Goal: Task Accomplishment & Management: Use online tool/utility

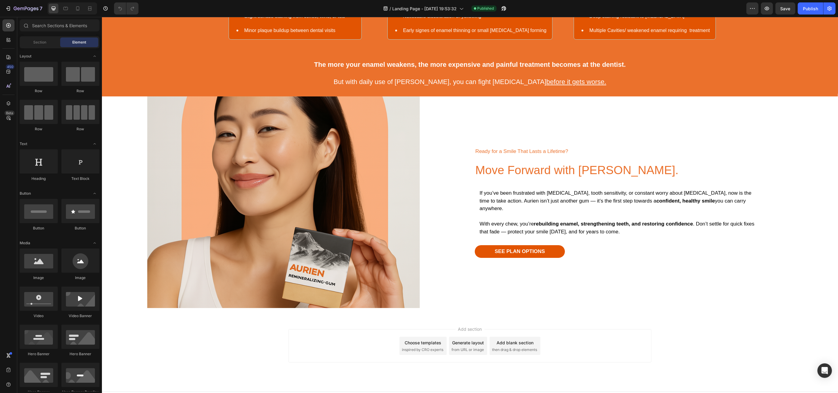
scroll to position [1095, 0]
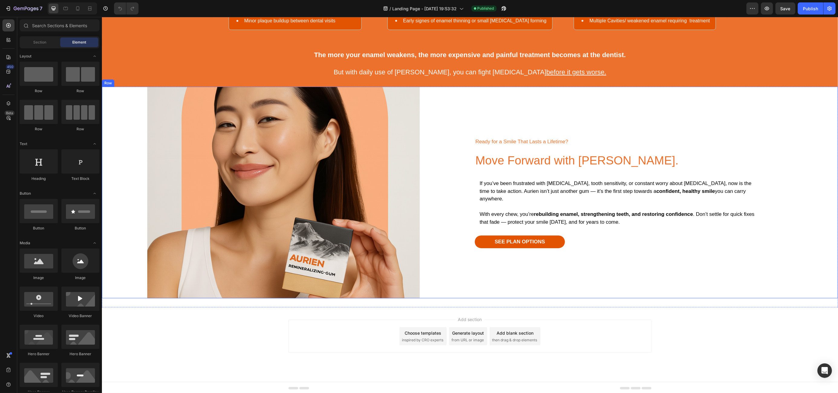
click at [497, 97] on div "Ready for a Smile That Lasts a Lifetime? Text Block Move Forward with Aurien. H…" at bounding box center [656, 193] width 363 height 212
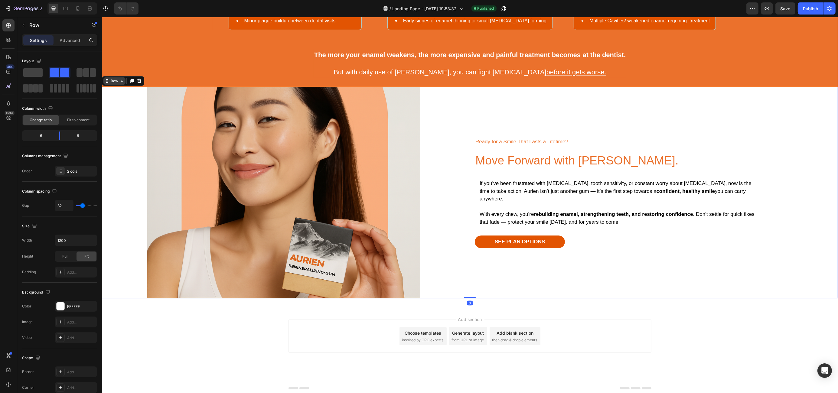
click at [121, 83] on div "Row" at bounding box center [114, 80] width 22 height 7
click at [122, 82] on icon at bounding box center [121, 81] width 5 height 5
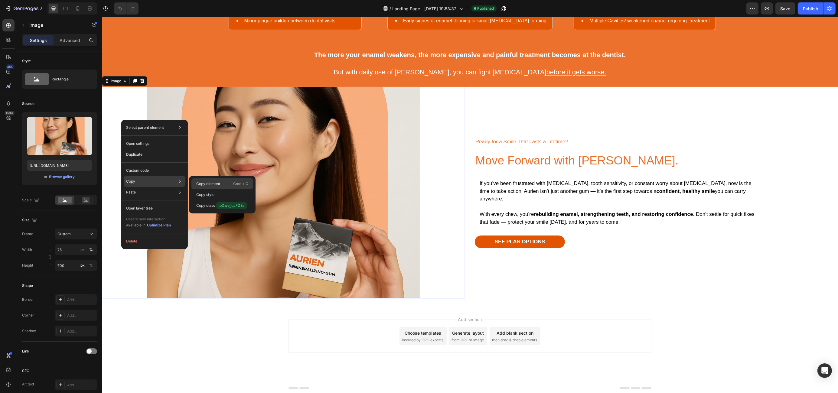
click at [210, 183] on p "Copy element" at bounding box center [208, 183] width 24 height 5
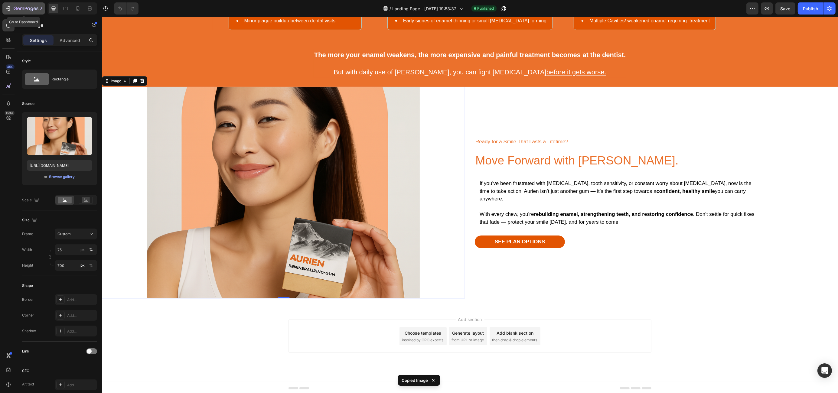
click at [8, 9] on icon "button" at bounding box center [8, 8] width 6 height 6
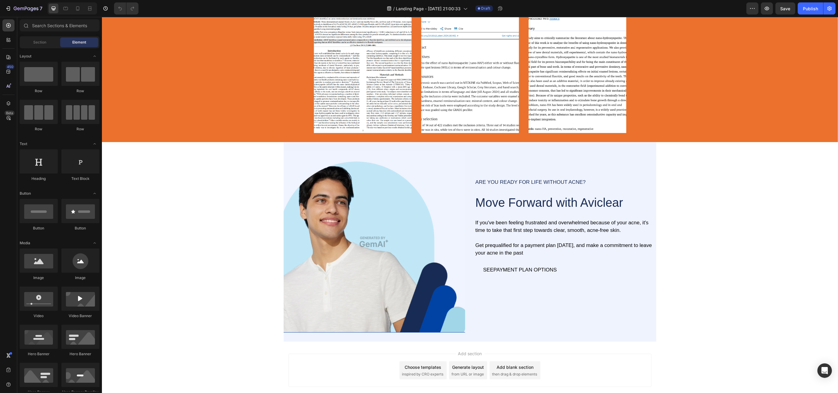
scroll to position [952, 0]
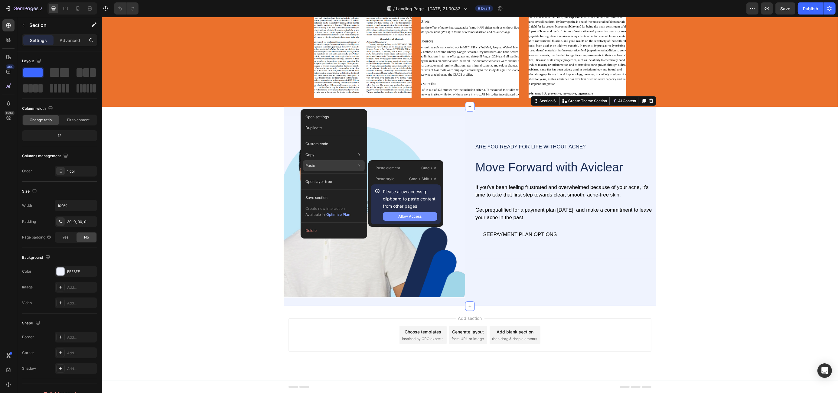
click at [424, 216] on button "Allow Access" at bounding box center [410, 216] width 54 height 8
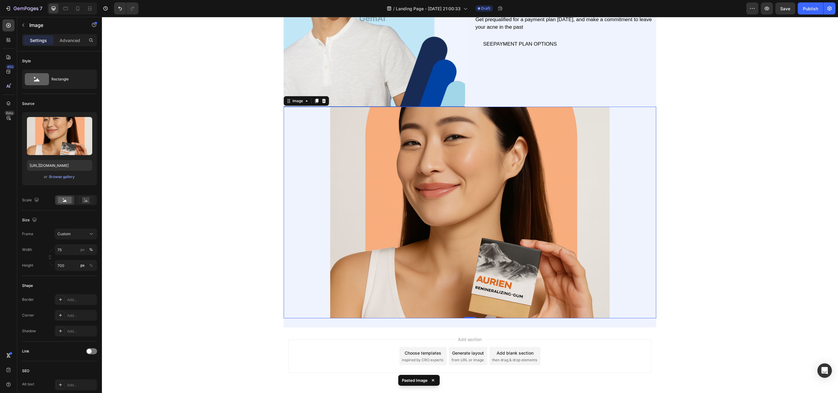
click at [312, 187] on div at bounding box center [470, 213] width 373 height 212
click at [322, 101] on icon at bounding box center [324, 102] width 4 height 4
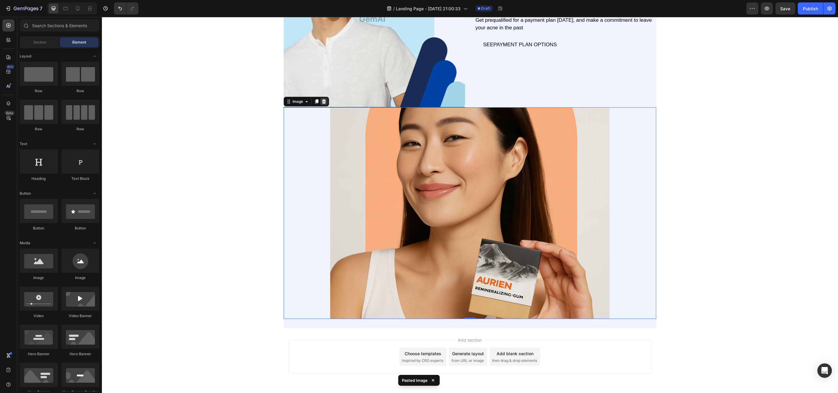
scroll to position [952, 0]
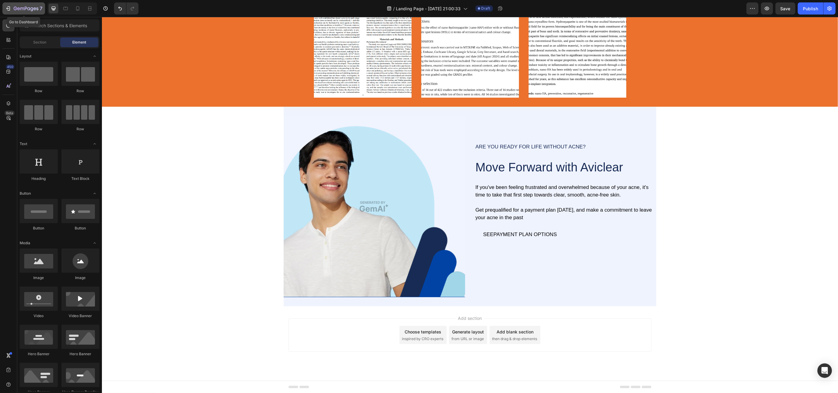
click at [18, 10] on icon "button" at bounding box center [18, 8] width 3 height 3
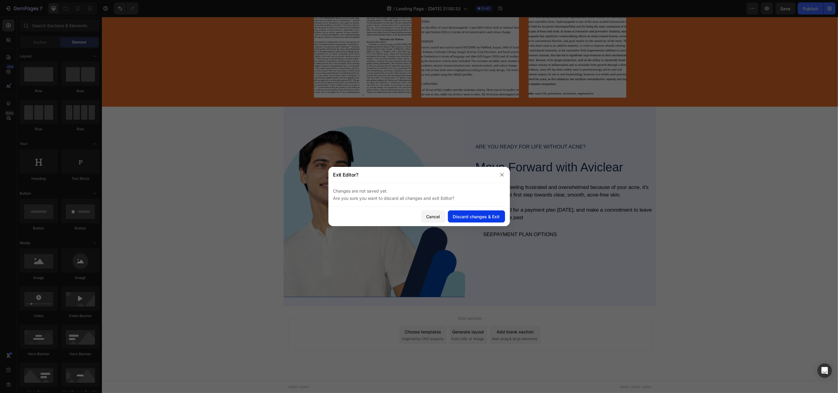
click at [479, 219] on div "Discard changes & Exit" at bounding box center [476, 217] width 47 height 6
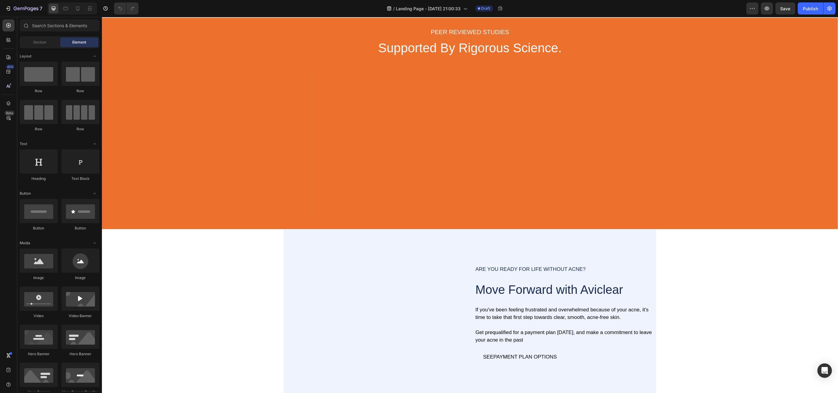
scroll to position [952, 0]
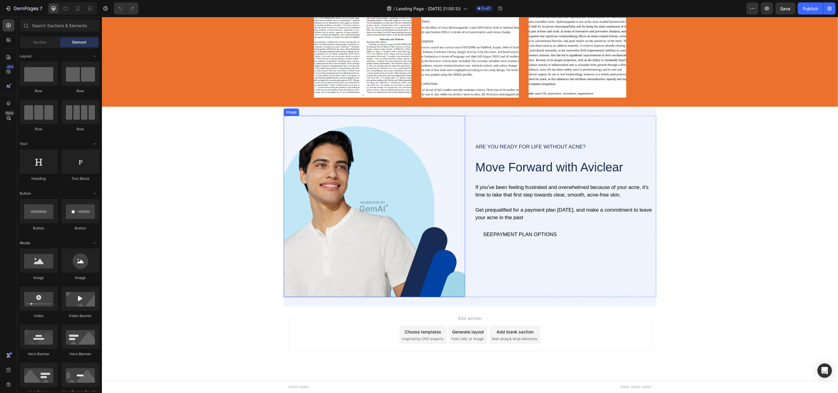
click at [296, 146] on img at bounding box center [375, 207] width 182 height 182
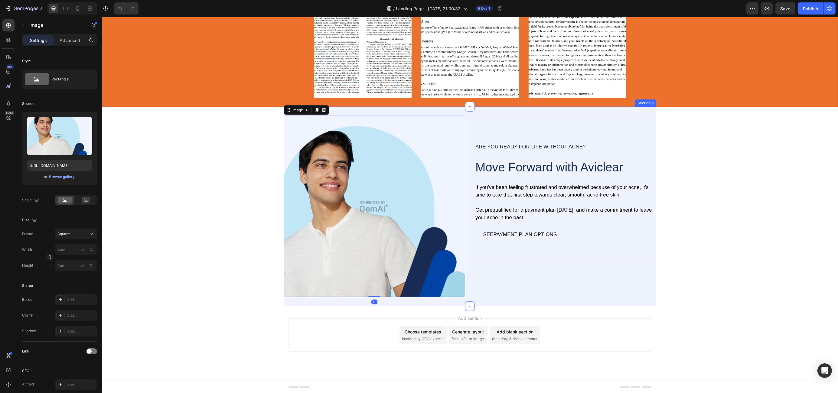
click at [339, 110] on div "Image 0 ARE YOU READY FOR LIFE WITHOUT ACNE? Text Block Move Forward with Avicl…" at bounding box center [470, 207] width 373 height 200
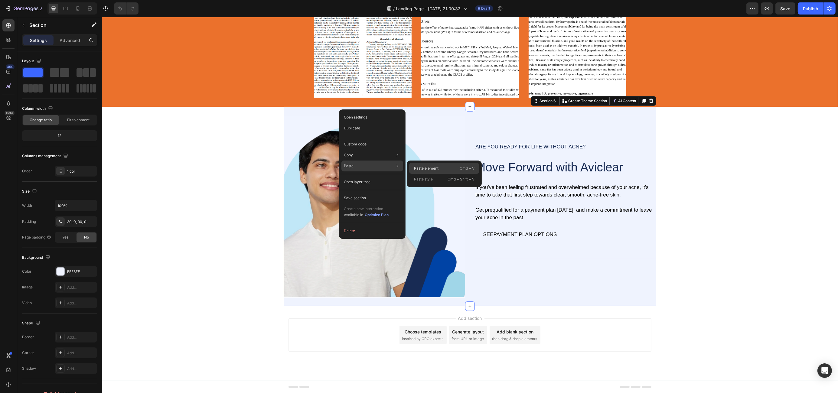
click at [427, 168] on p "Paste element" at bounding box center [426, 168] width 25 height 5
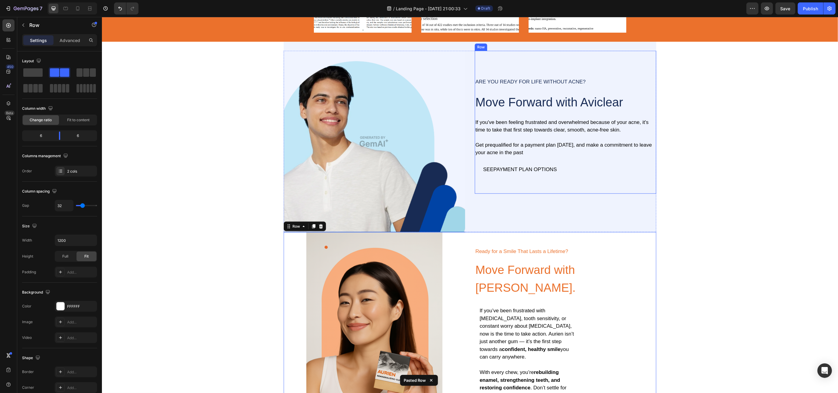
scroll to position [1015, 0]
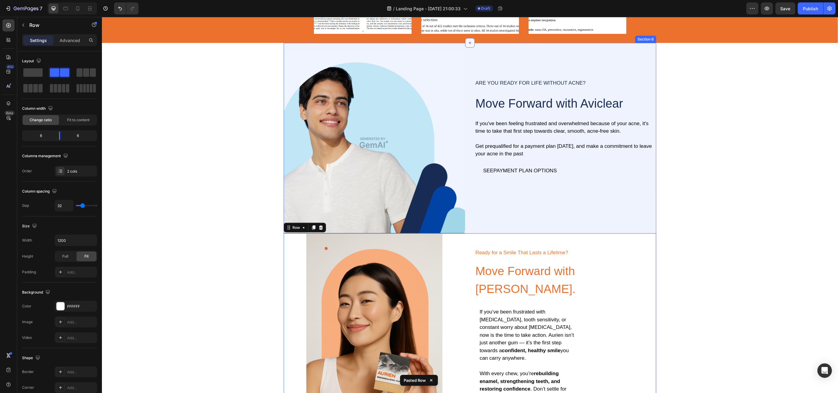
click at [465, 46] on div at bounding box center [470, 43] width 10 height 10
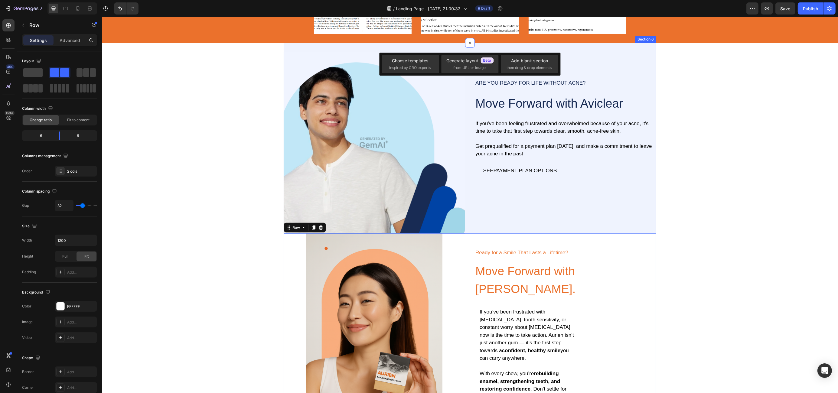
click at [425, 44] on div "Image ARE YOU READY FOR LIFE WITHOUT ACNE? Text Block Move Forward with Aviclea…" at bounding box center [470, 249] width 373 height 412
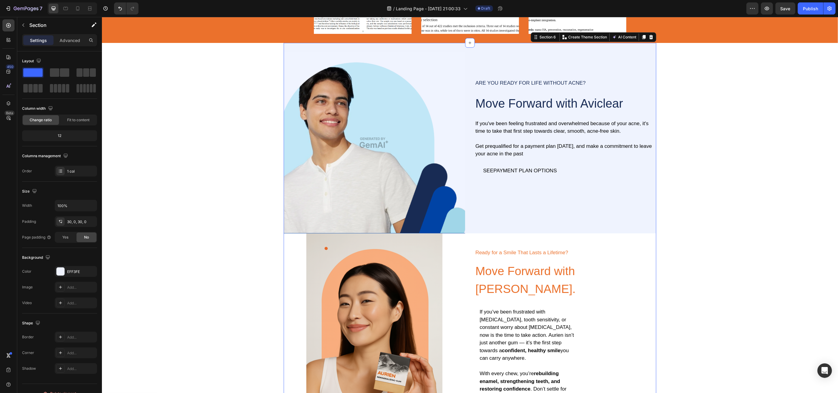
click at [426, 46] on div "Image ARE YOU READY FOR LIFE WITHOUT ACNE? Text Block Move Forward with Aviclea…" at bounding box center [470, 249] width 373 height 412
click at [649, 36] on icon at bounding box center [651, 37] width 5 height 5
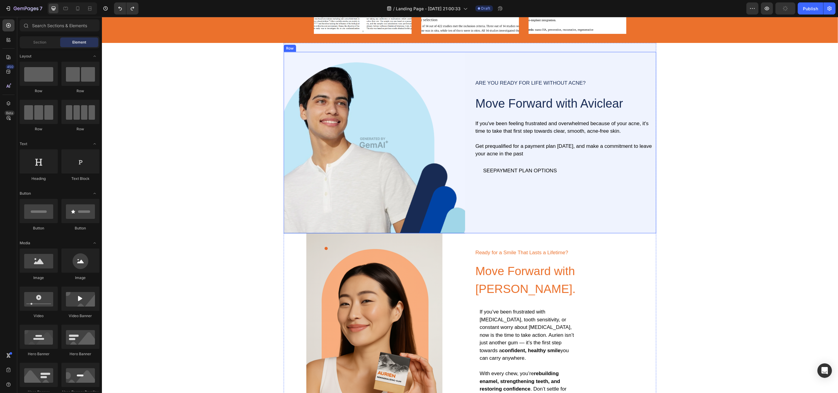
click at [510, 205] on div "ARE YOU READY FOR LIFE WITHOUT ACNE? Text Block Move Forward with Aviclear Head…" at bounding box center [566, 143] width 182 height 182
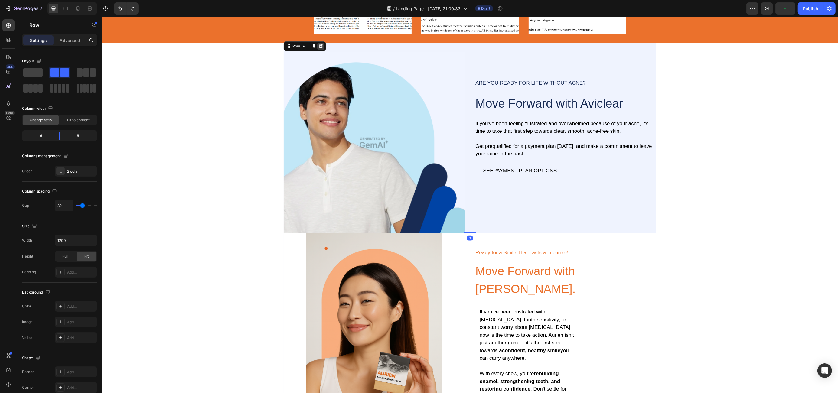
click at [318, 46] on icon at bounding box center [320, 46] width 5 height 5
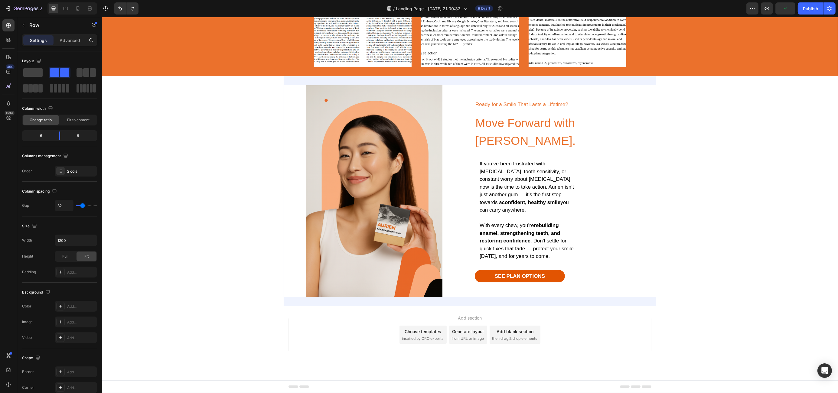
scroll to position [982, 0]
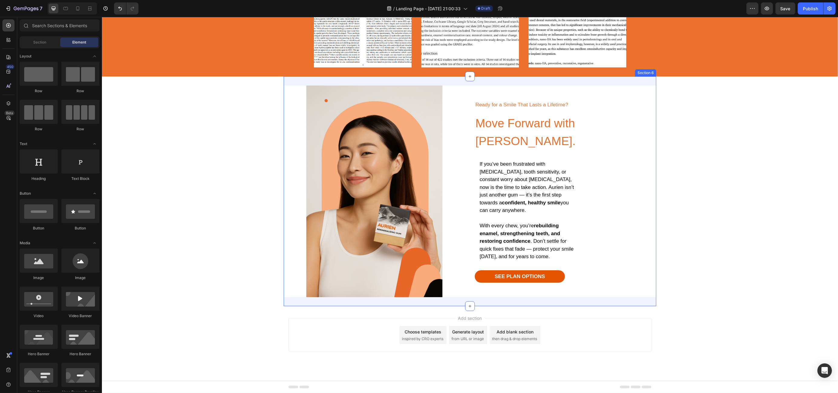
click at [319, 84] on div "Image Ready for a Smile That Lasts a Lifetime? Text Block Move Forward with Aur…" at bounding box center [470, 192] width 373 height 230
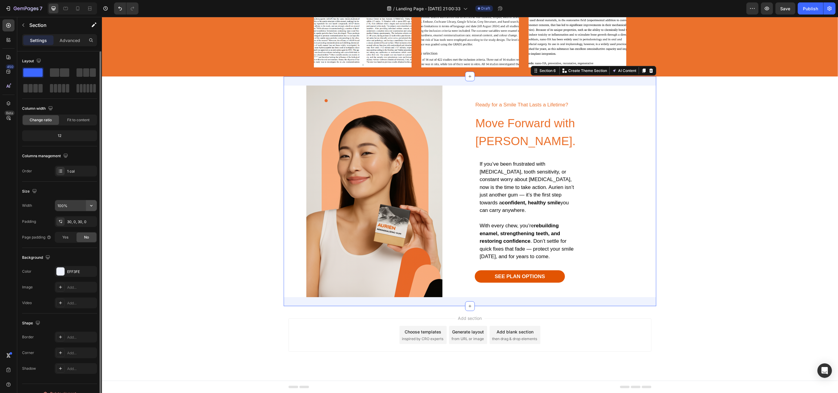
click at [89, 206] on icon "button" at bounding box center [91, 206] width 6 height 6
click at [74, 269] on div "EFF3FE" at bounding box center [76, 271] width 18 height 5
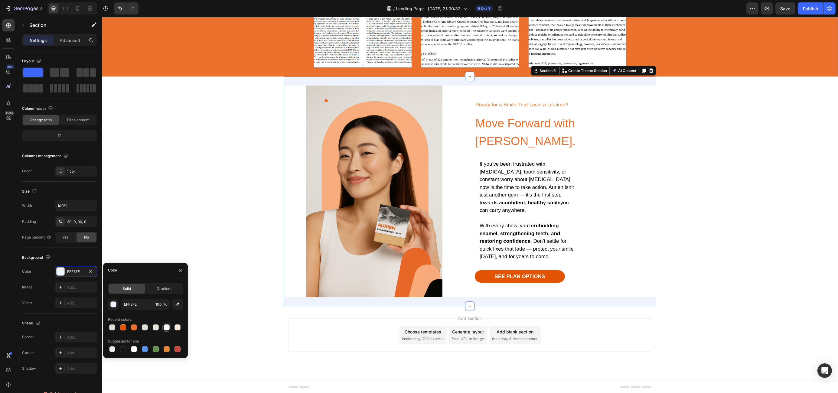
click at [169, 330] on div at bounding box center [167, 328] width 6 height 6
type input "FFFFFF"
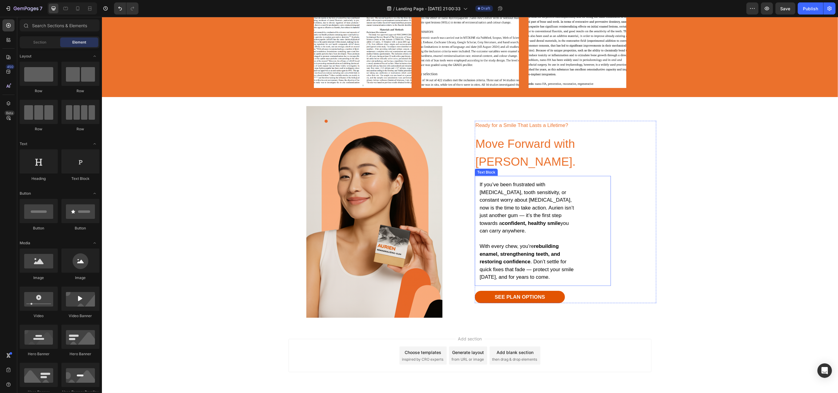
scroll to position [958, 0]
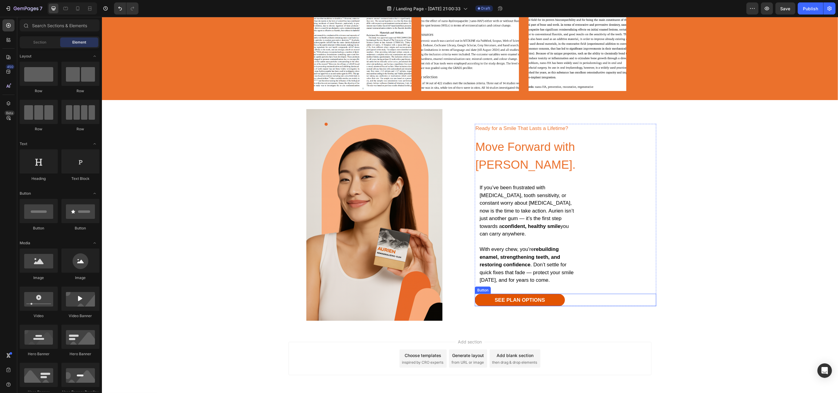
click at [549, 294] on link "SEE PLAN OPTIONS" at bounding box center [520, 300] width 90 height 13
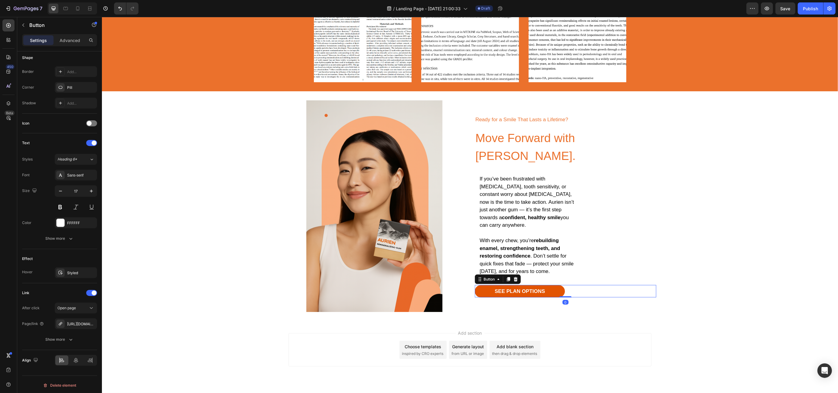
scroll to position [969, 0]
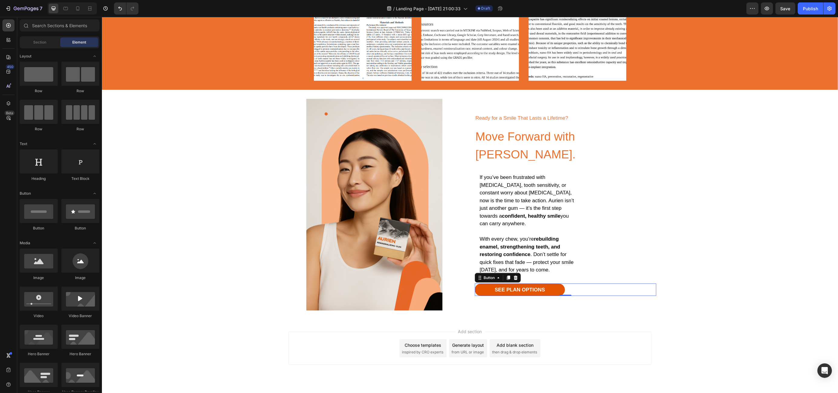
click at [307, 345] on div "Add section Choose templates inspired by CRO experts Generate layout from URL o…" at bounding box center [469, 348] width 363 height 33
click at [82, 10] on div at bounding box center [78, 9] width 10 height 10
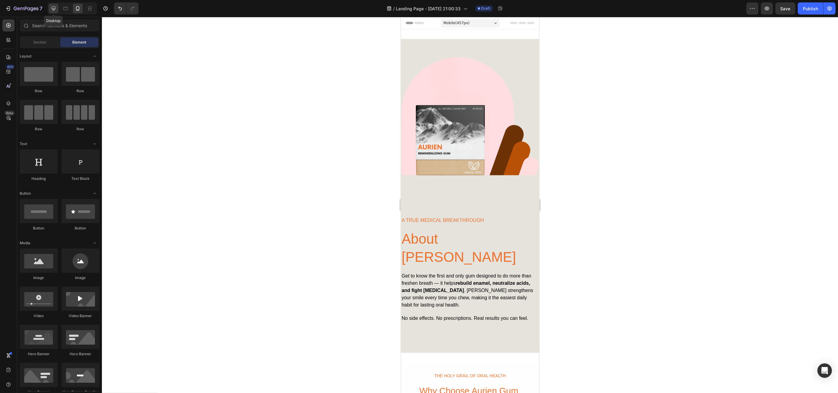
click at [49, 8] on div at bounding box center [54, 9] width 10 height 10
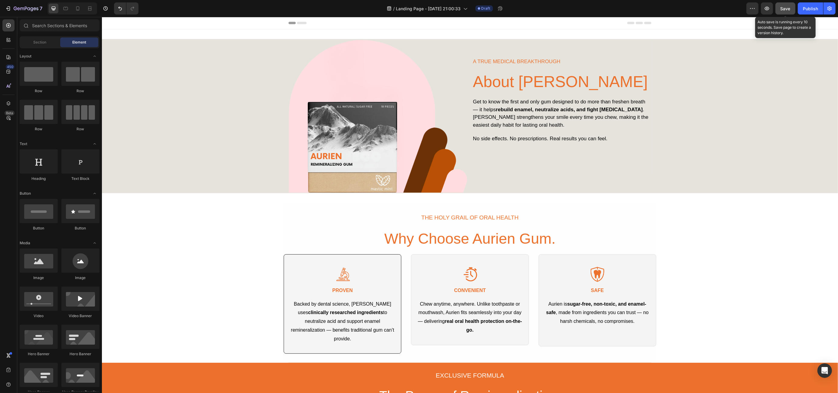
click at [786, 11] on div "Save" at bounding box center [786, 8] width 10 height 6
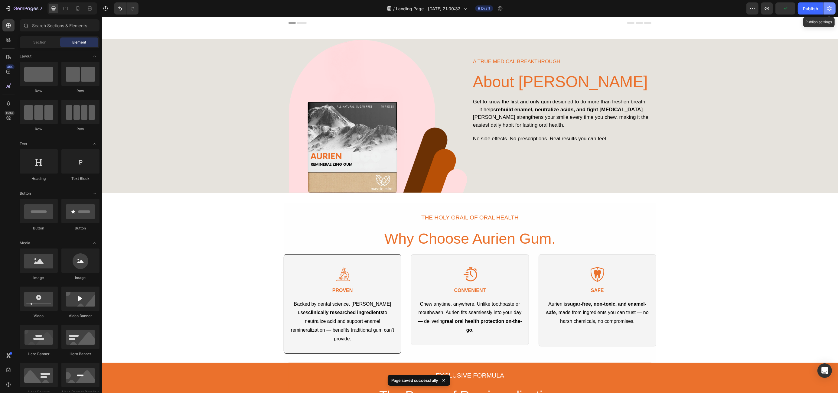
click at [827, 10] on icon "button" at bounding box center [830, 8] width 6 height 6
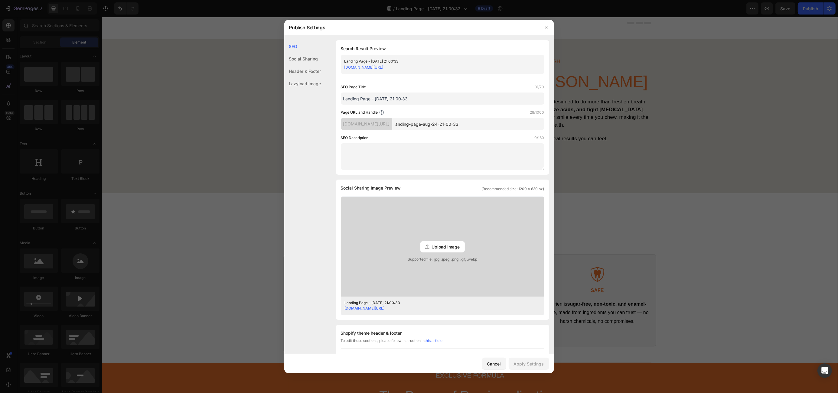
click at [388, 99] on input "Landing Page - [DATE] 21:00:33" at bounding box center [443, 99] width 204 height 12
click at [360, 99] on input "About Aurien" at bounding box center [443, 99] width 204 height 12
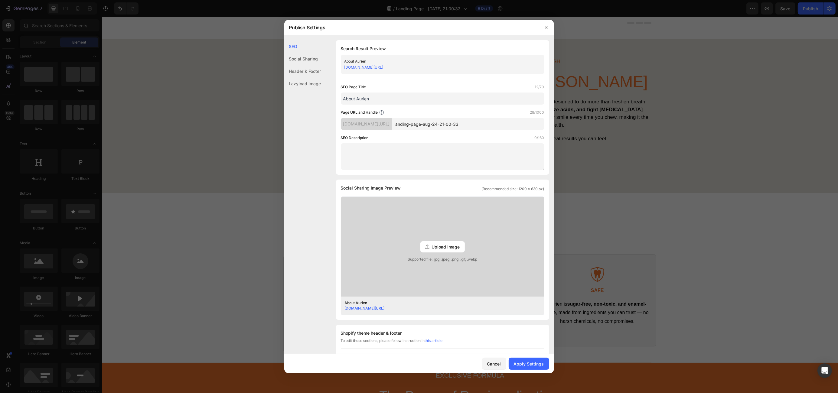
click at [360, 99] on input "About Aurien" at bounding box center [443, 99] width 204 height 12
type input "About Aurien"
click at [442, 126] on input "landing-page-aug-24-21-00-33" at bounding box center [468, 124] width 152 height 12
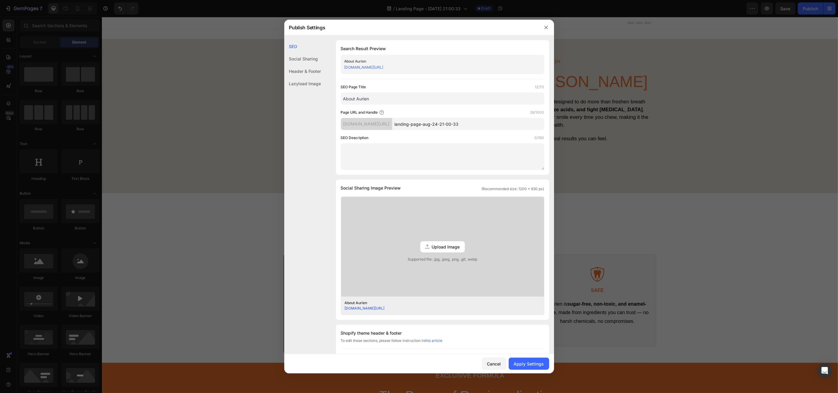
paste input "About Aurien"
type input "About-Aurien"
click at [526, 362] on div "Apply Settings" at bounding box center [529, 364] width 30 height 6
click at [378, 67] on link "c1kwj6-r1.myshopify.com/pages/About-Aurien" at bounding box center [364, 67] width 39 height 5
drag, startPoint x: 640, startPoint y: 45, endPoint x: 549, endPoint y: 25, distance: 92.9
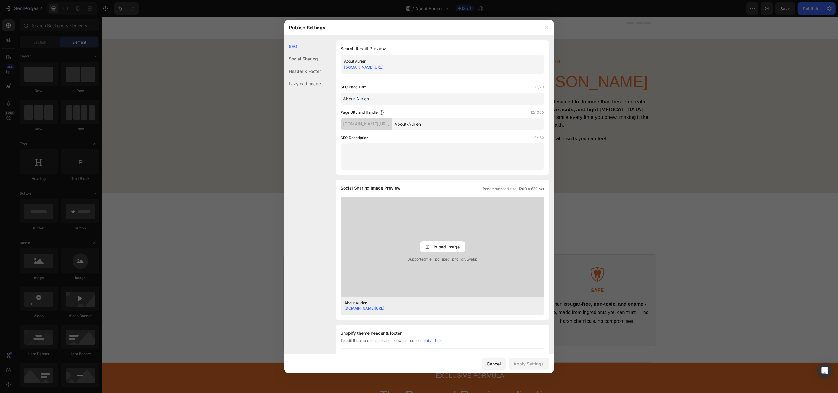
click at [640, 45] on div at bounding box center [419, 196] width 838 height 393
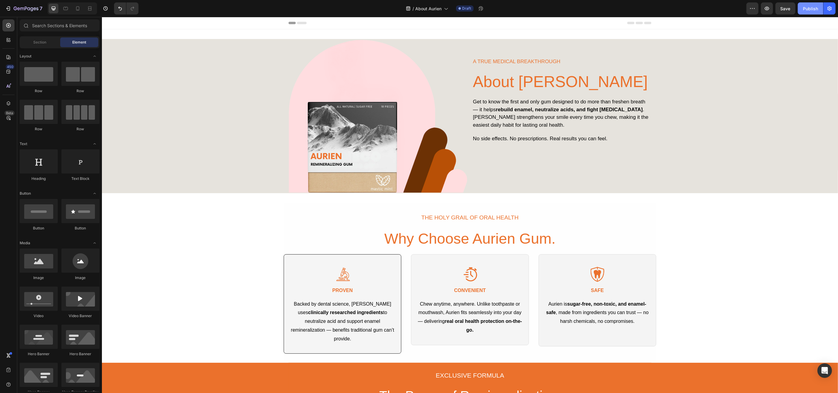
click at [806, 9] on div "Publish" at bounding box center [810, 8] width 15 height 6
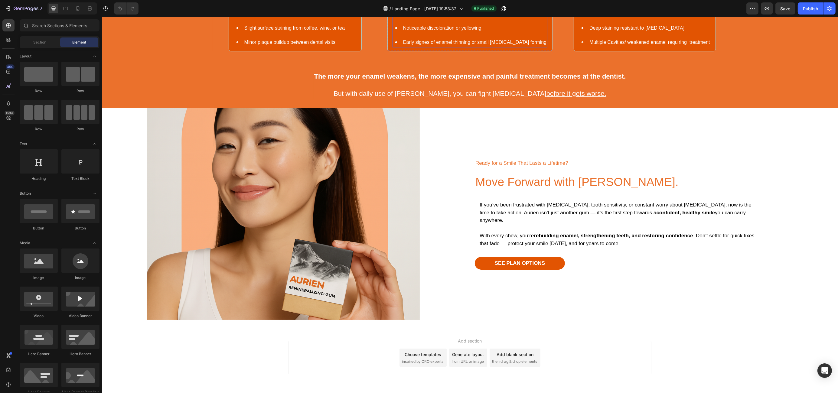
scroll to position [1095, 0]
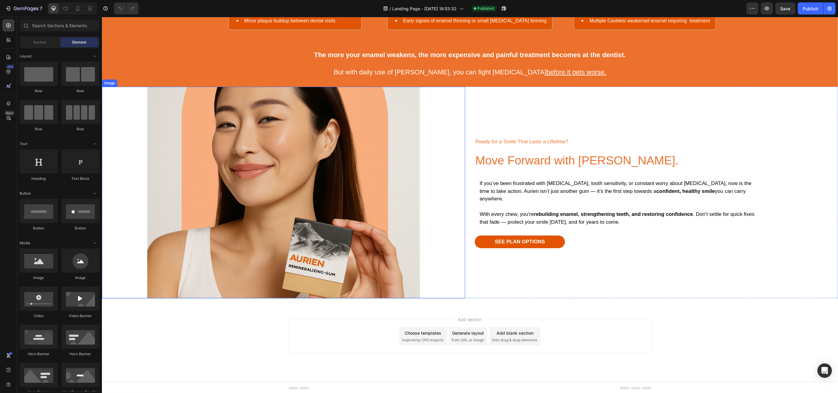
click at [110, 100] on div at bounding box center [283, 193] width 363 height 212
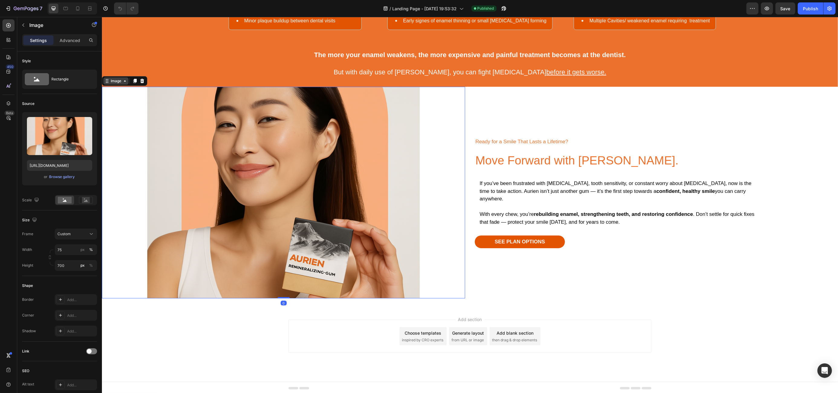
click at [117, 82] on div "Image" at bounding box center [115, 80] width 13 height 5
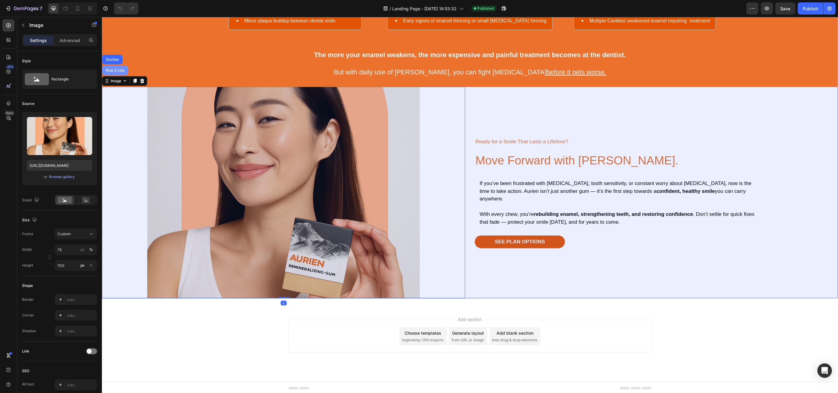
click at [116, 70] on div "Row 2 cols" at bounding box center [114, 71] width 21 height 4
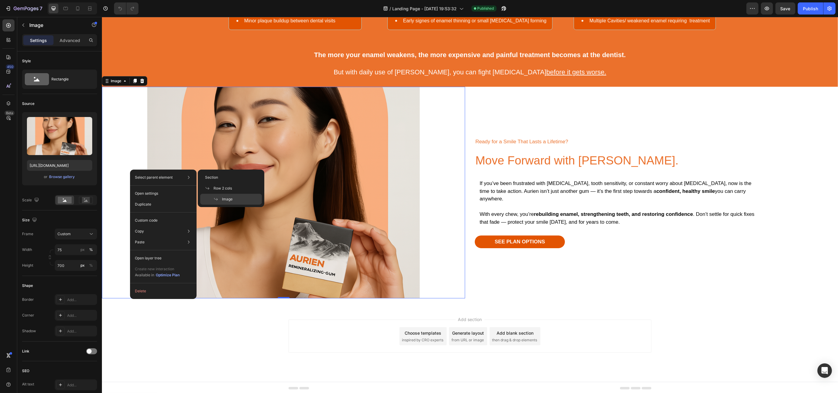
click at [177, 177] on div "Select parent element Section Row 2 cols Image" at bounding box center [164, 177] width 62 height 11
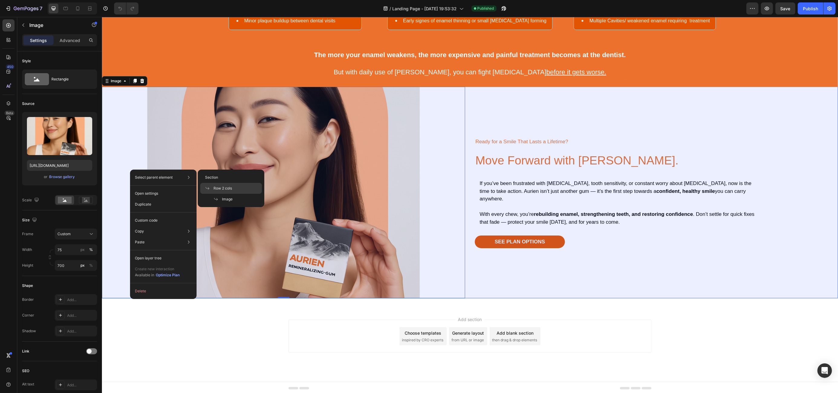
click at [225, 189] on span "Row 2 cols" at bounding box center [223, 188] width 18 height 5
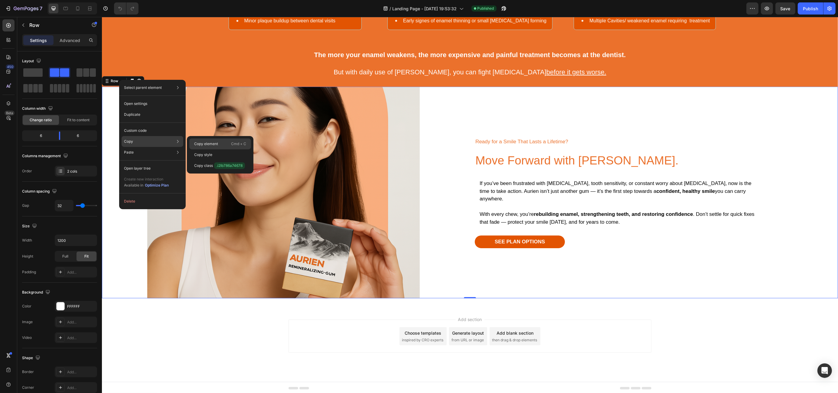
click at [218, 143] on p "Copy element" at bounding box center [206, 143] width 24 height 5
